Goal: Browse casually: Explore the website without a specific task or goal

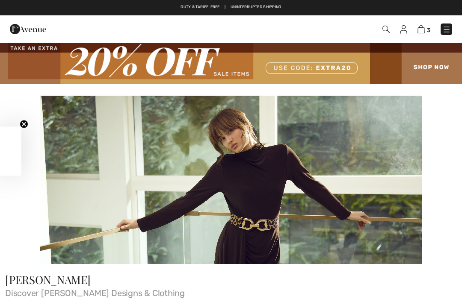
checkbox input "true"
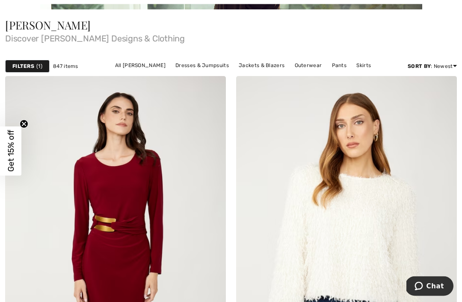
scroll to position [255, 0]
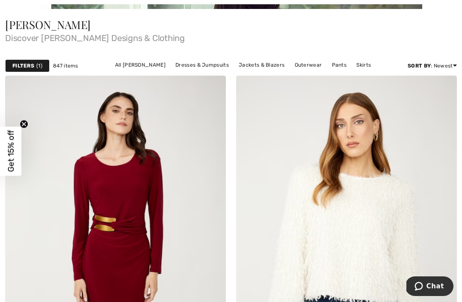
click at [111, 62] on link "All [PERSON_NAME]" at bounding box center [140, 64] width 59 height 11
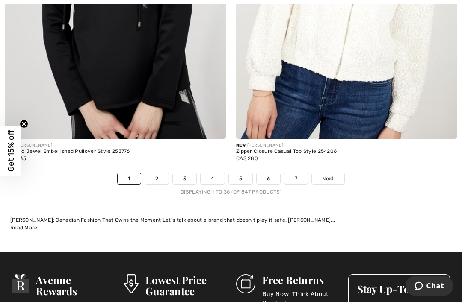
scroll to position [6905, 0]
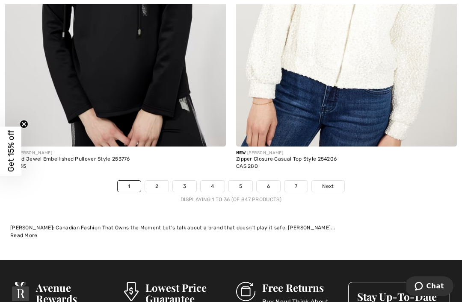
click at [160, 181] on link "2" at bounding box center [157, 186] width 24 height 11
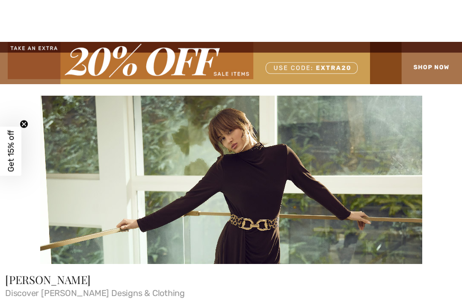
checkbox input "true"
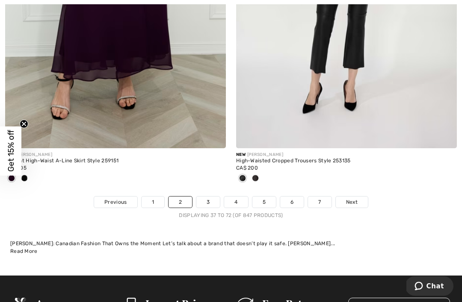
scroll to position [6932, 0]
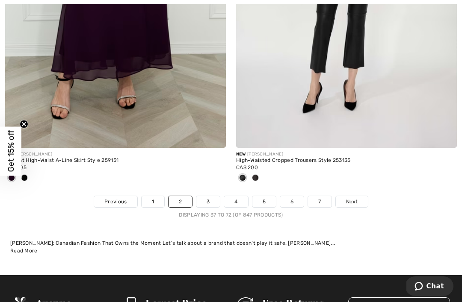
click at [207, 196] on link "3" at bounding box center [208, 201] width 24 height 11
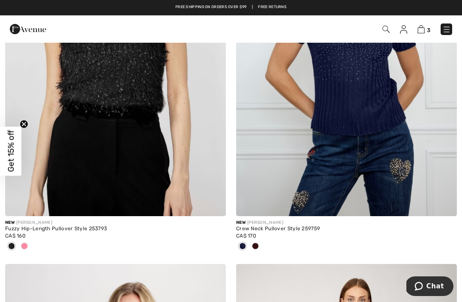
scroll to position [823, 0]
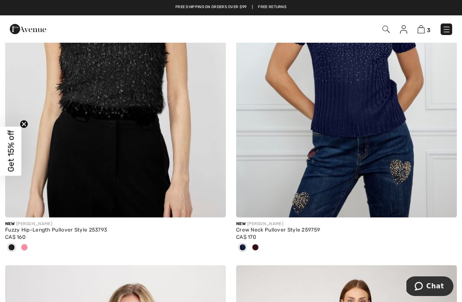
click at [30, 248] on div at bounding box center [24, 248] width 13 height 14
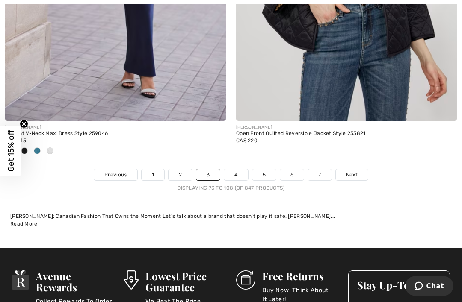
scroll to position [6959, 0]
click at [237, 169] on link "4" at bounding box center [236, 174] width 24 height 11
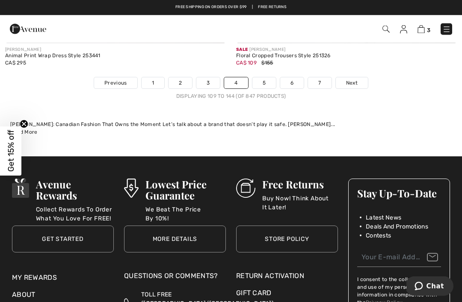
scroll to position [7022, 0]
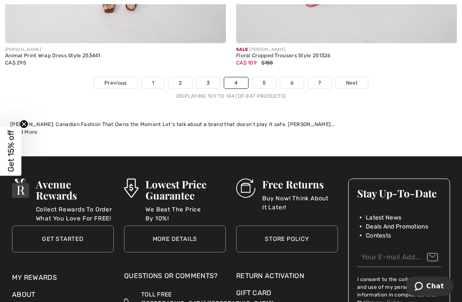
click at [268, 77] on link "5" at bounding box center [264, 82] width 24 height 11
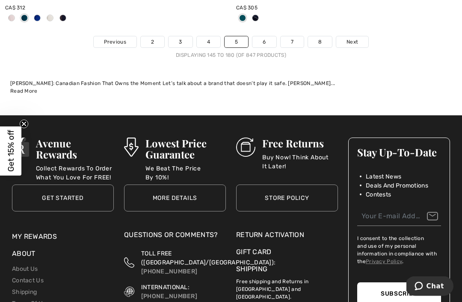
scroll to position [7078, 0]
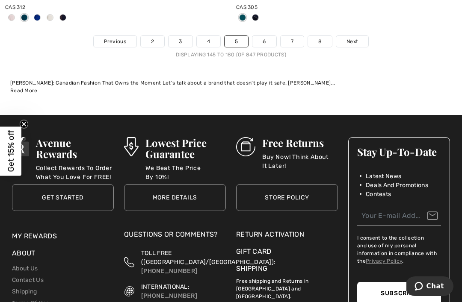
click at [270, 36] on link "6" at bounding box center [264, 41] width 24 height 11
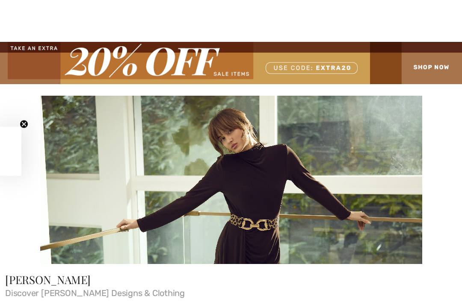
checkbox input "true"
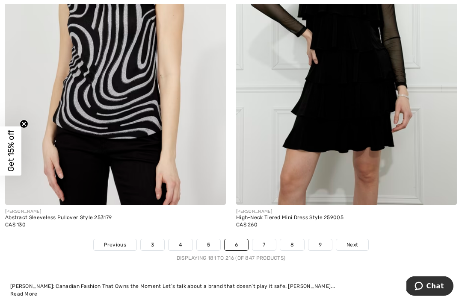
scroll to position [6857, 0]
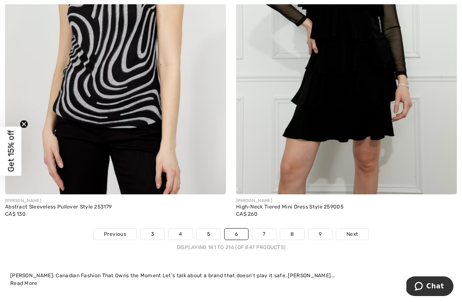
click at [267, 231] on link "7" at bounding box center [263, 234] width 23 height 11
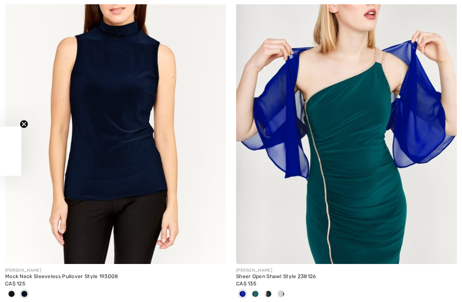
checkbox input "true"
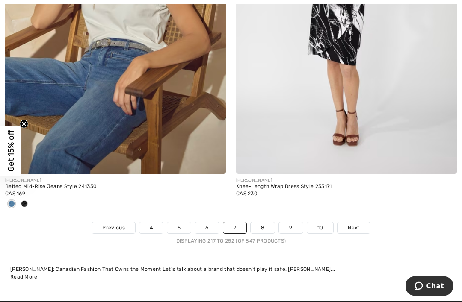
scroll to position [6948, 0]
click at [266, 224] on link "8" at bounding box center [263, 227] width 24 height 11
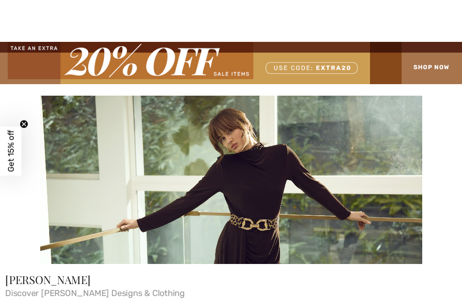
checkbox input "true"
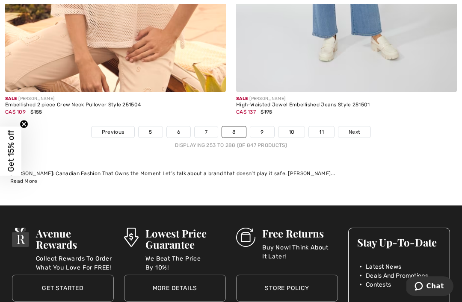
scroll to position [6952, 0]
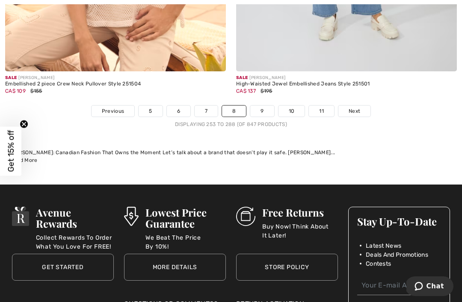
click at [261, 106] on link "9" at bounding box center [262, 111] width 24 height 11
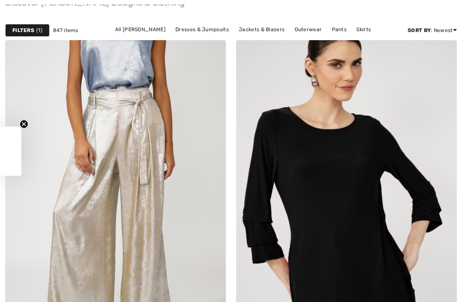
checkbox input "true"
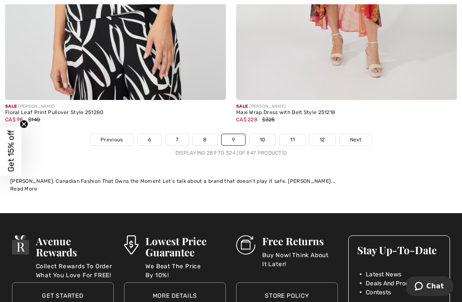
scroll to position [6995, 0]
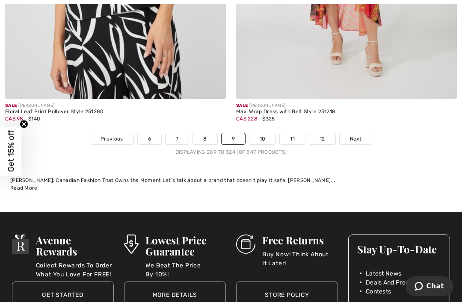
click at [264, 133] on link "10" at bounding box center [262, 138] width 27 height 11
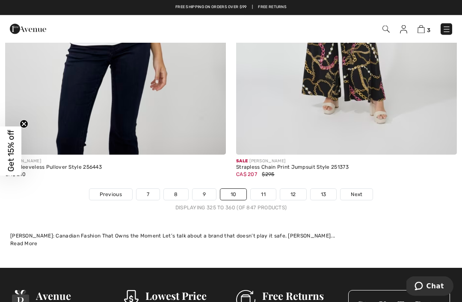
scroll to position [6939, 0]
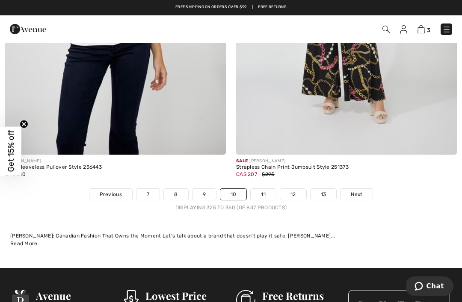
click at [266, 189] on link "11" at bounding box center [263, 194] width 25 height 11
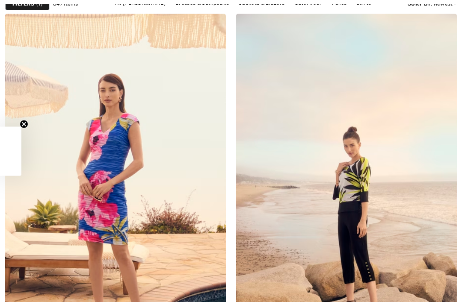
checkbox input "true"
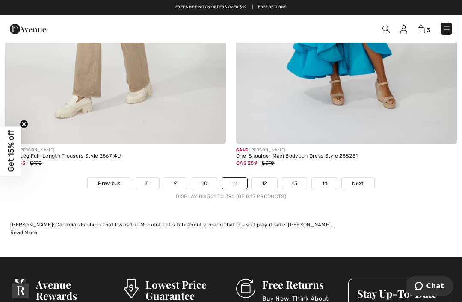
scroll to position [6912, 0]
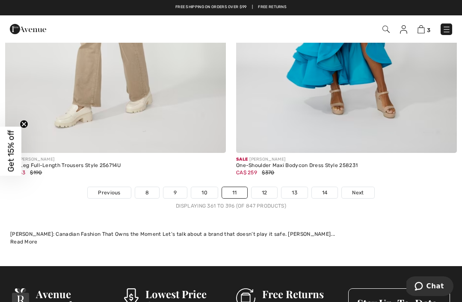
click at [266, 189] on link "12" at bounding box center [264, 192] width 26 height 11
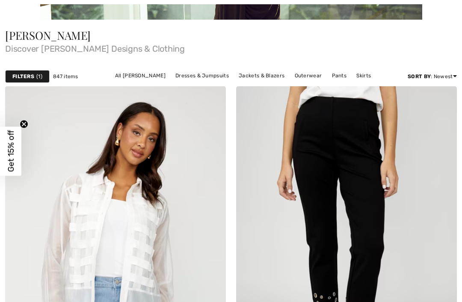
checkbox input "true"
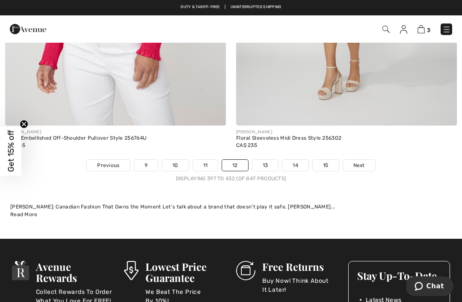
scroll to position [6946, 0]
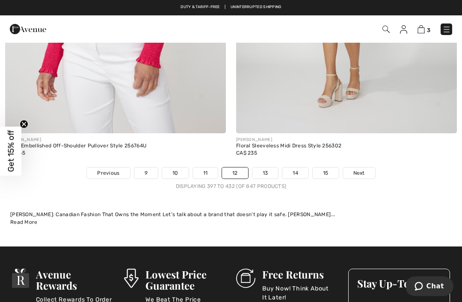
click at [269, 168] on link "13" at bounding box center [265, 173] width 26 height 11
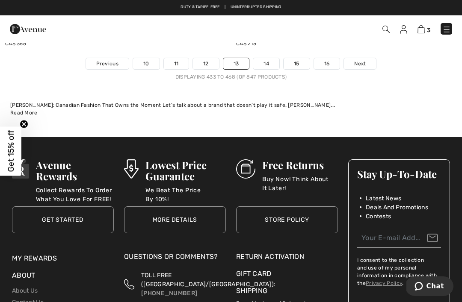
scroll to position [7040, 0]
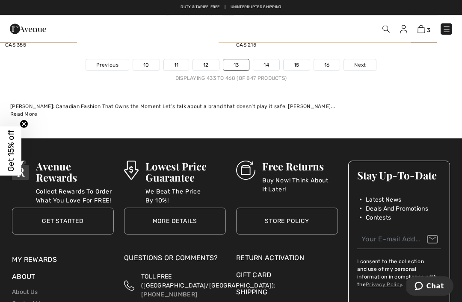
click at [266, 60] on link "14" at bounding box center [266, 65] width 26 height 11
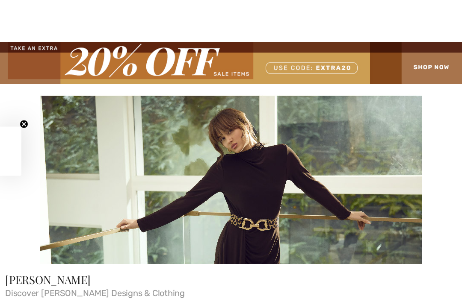
checkbox input "true"
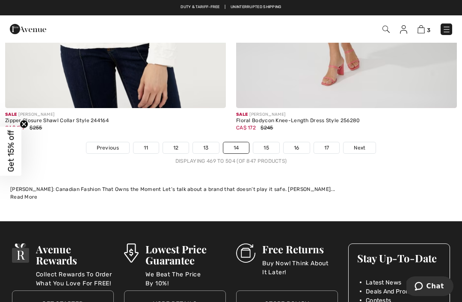
scroll to position [6942, 0]
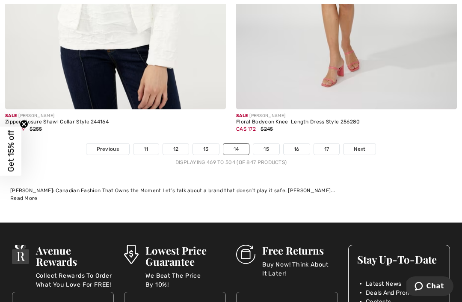
click at [272, 144] on link "15" at bounding box center [266, 149] width 26 height 11
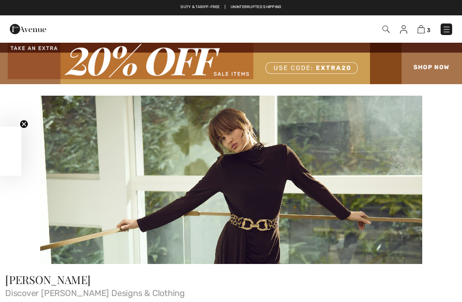
checkbox input "true"
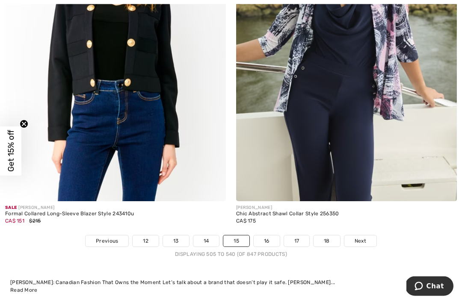
scroll to position [6907, 0]
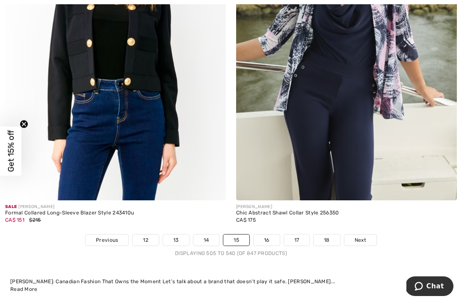
click at [268, 235] on link "16" at bounding box center [267, 240] width 26 height 11
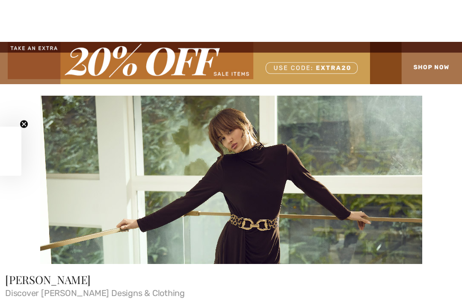
checkbox input "true"
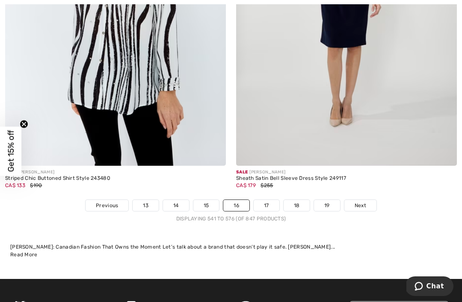
scroll to position [6907, 0]
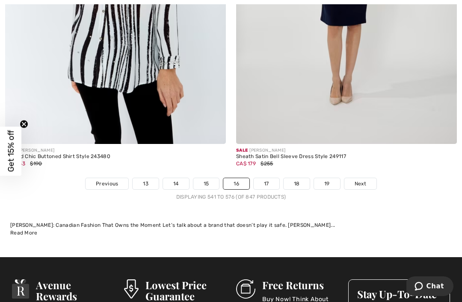
click at [271, 178] on link "17" at bounding box center [267, 183] width 26 height 11
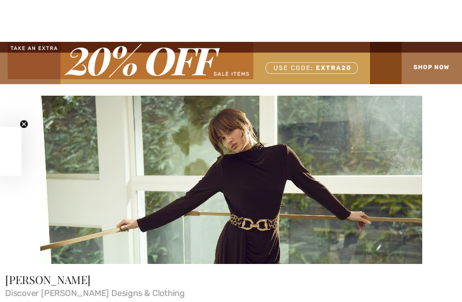
checkbox input "true"
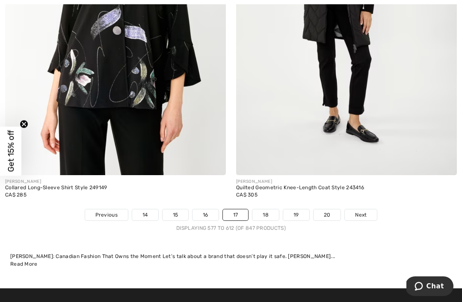
scroll to position [6878, 0]
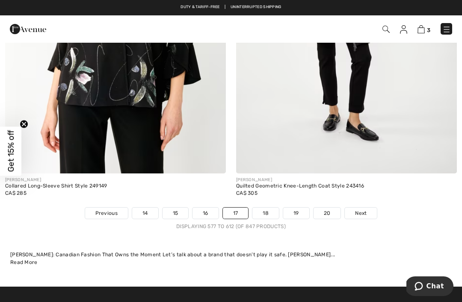
click at [269, 208] on link "18" at bounding box center [265, 213] width 27 height 11
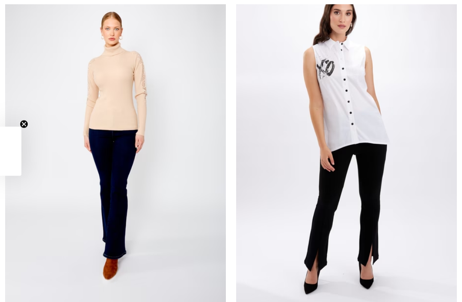
checkbox input "true"
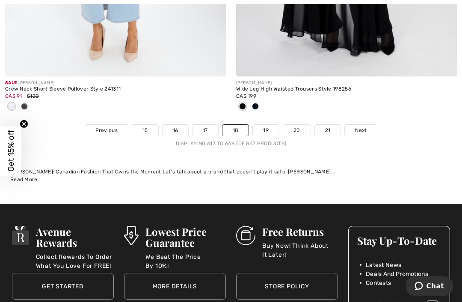
scroll to position [6973, 0]
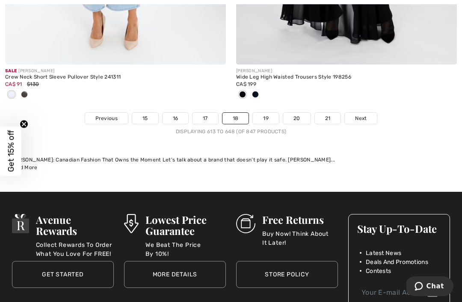
click at [268, 113] on link "19" at bounding box center [266, 118] width 26 height 11
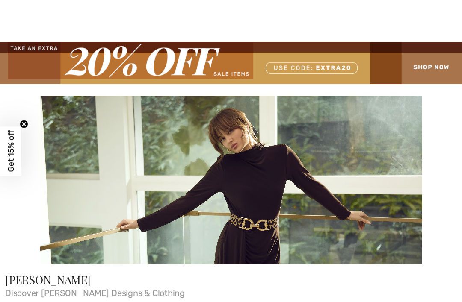
checkbox input "true"
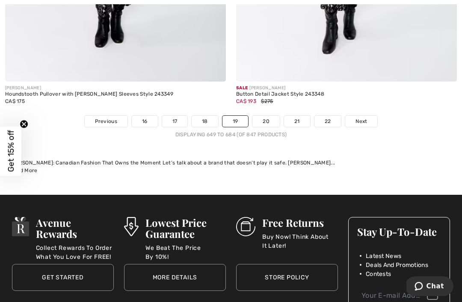
scroll to position [6944, 0]
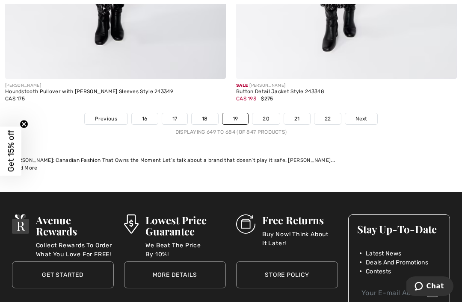
click at [269, 115] on link "20" at bounding box center [265, 118] width 27 height 11
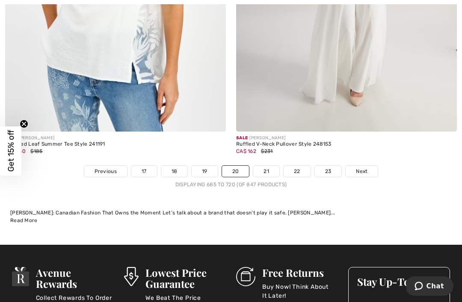
scroll to position [6920, 0]
click at [267, 169] on link "21" at bounding box center [266, 171] width 26 height 11
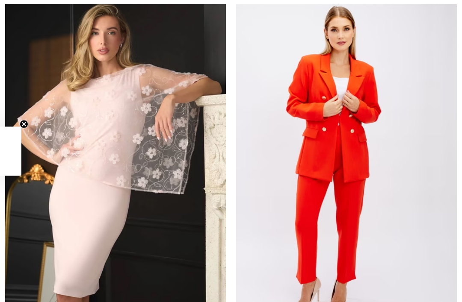
checkbox input "true"
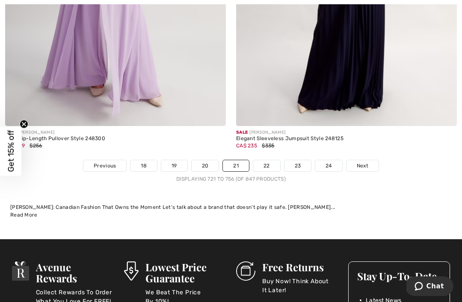
scroll to position [6948, 0]
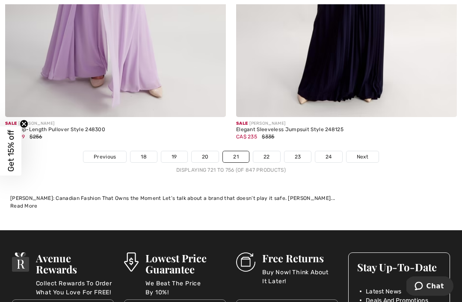
click at [269, 152] on link "22" at bounding box center [266, 157] width 27 height 11
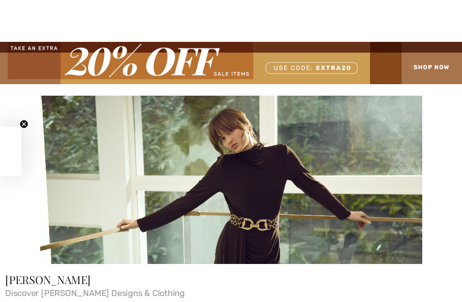
checkbox input "true"
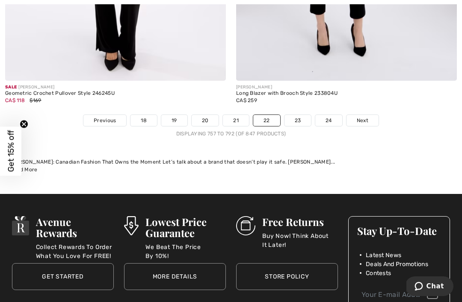
scroll to position [6999, 0]
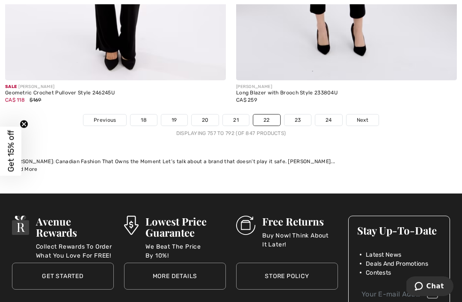
click at [301, 115] on link "23" at bounding box center [297, 120] width 27 height 11
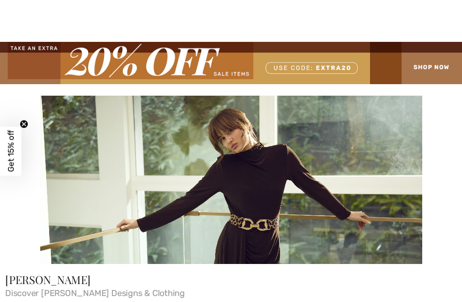
checkbox input "true"
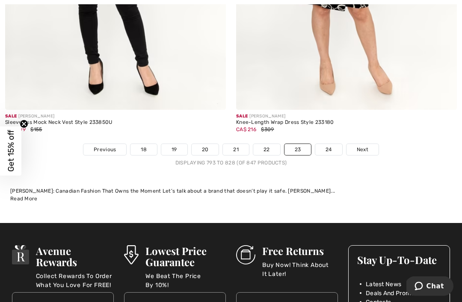
scroll to position [6984, 0]
click at [327, 144] on link "24" at bounding box center [328, 149] width 27 height 11
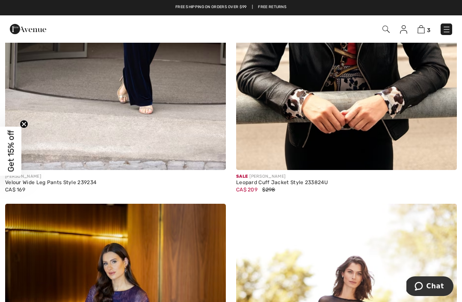
scroll to position [1585, 0]
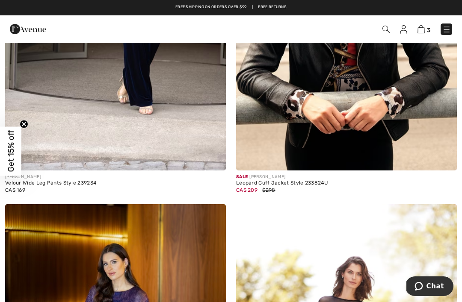
click at [30, 28] on img at bounding box center [28, 29] width 36 height 17
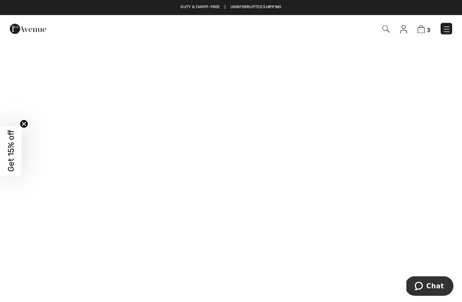
scroll to position [464, 0]
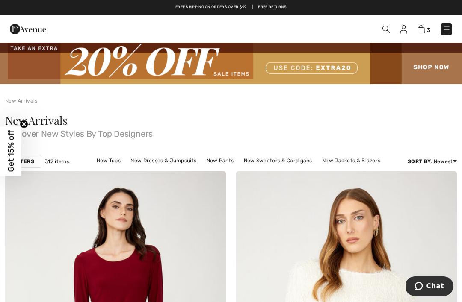
click at [97, 162] on link "New Tops" at bounding box center [108, 160] width 33 height 11
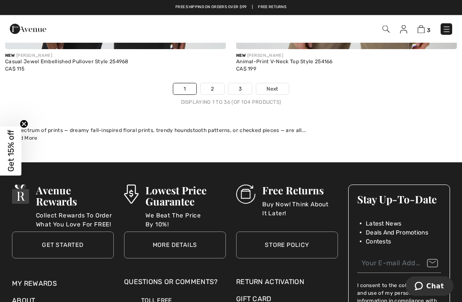
scroll to position [6961, 0]
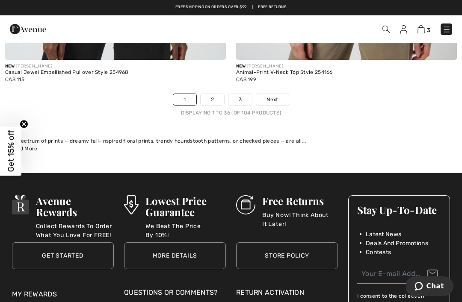
click at [215, 94] on link "2" at bounding box center [213, 99] width 24 height 11
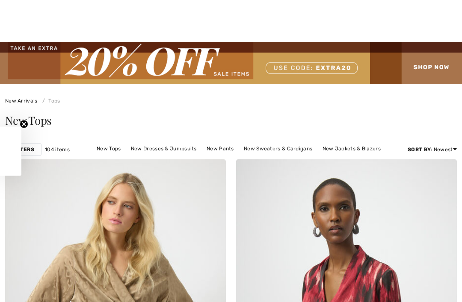
checkbox input "true"
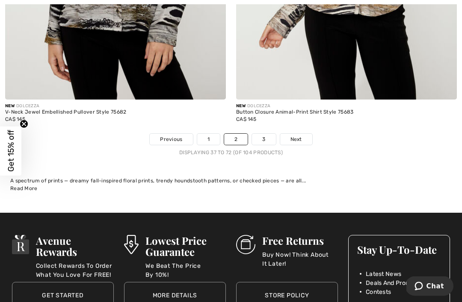
scroll to position [6766, 0]
click at [268, 134] on link "3" at bounding box center [264, 139] width 24 height 11
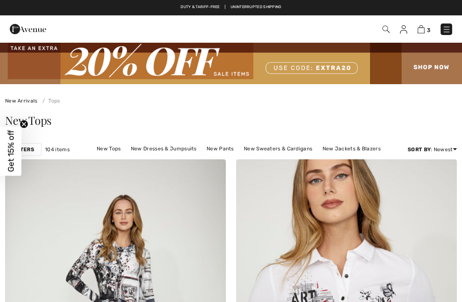
checkbox input "true"
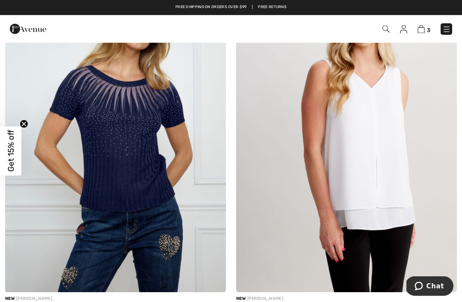
scroll to position [3967, 0]
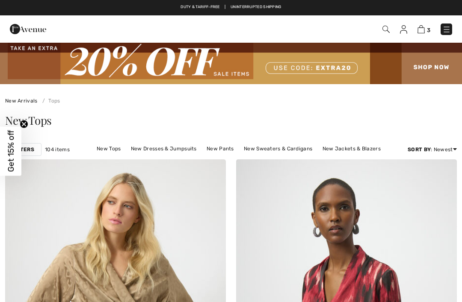
checkbox input "true"
